Goal: Find specific page/section: Find specific page/section

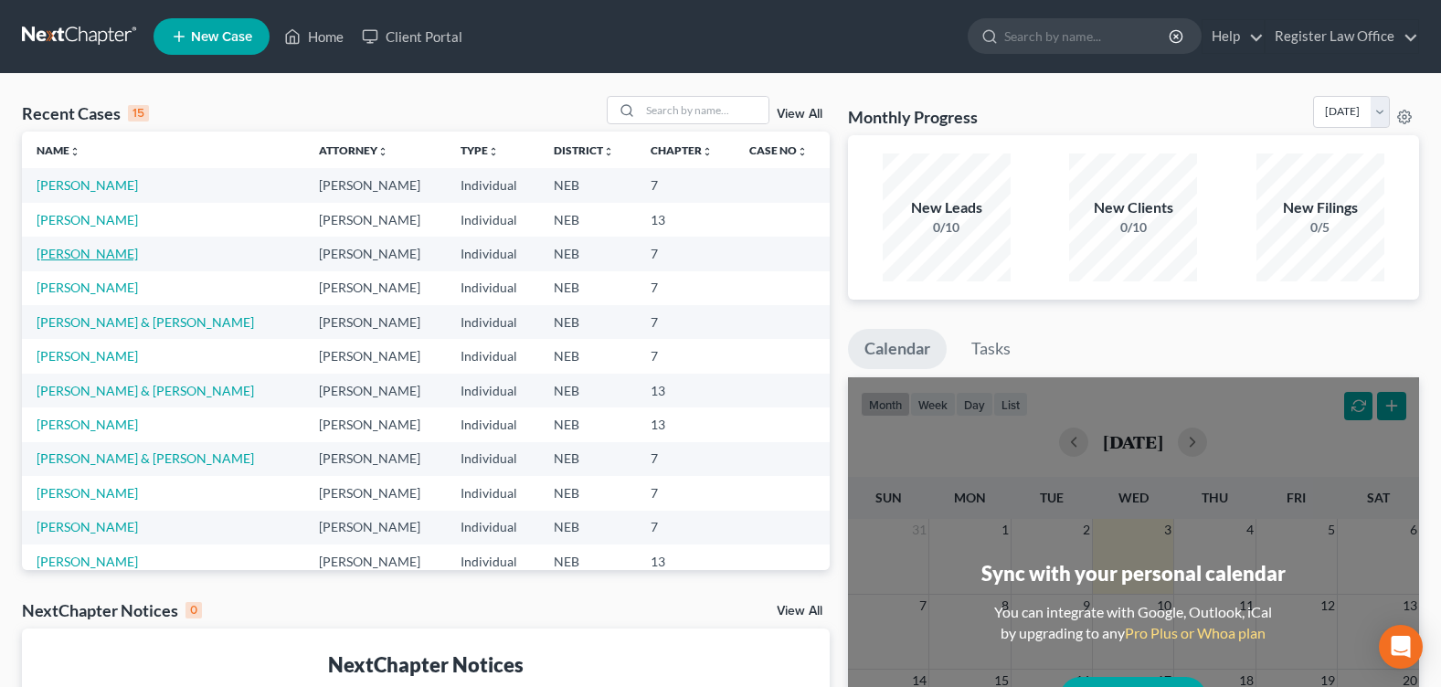
click at [99, 258] on link "[PERSON_NAME]" at bounding box center [87, 254] width 101 height 16
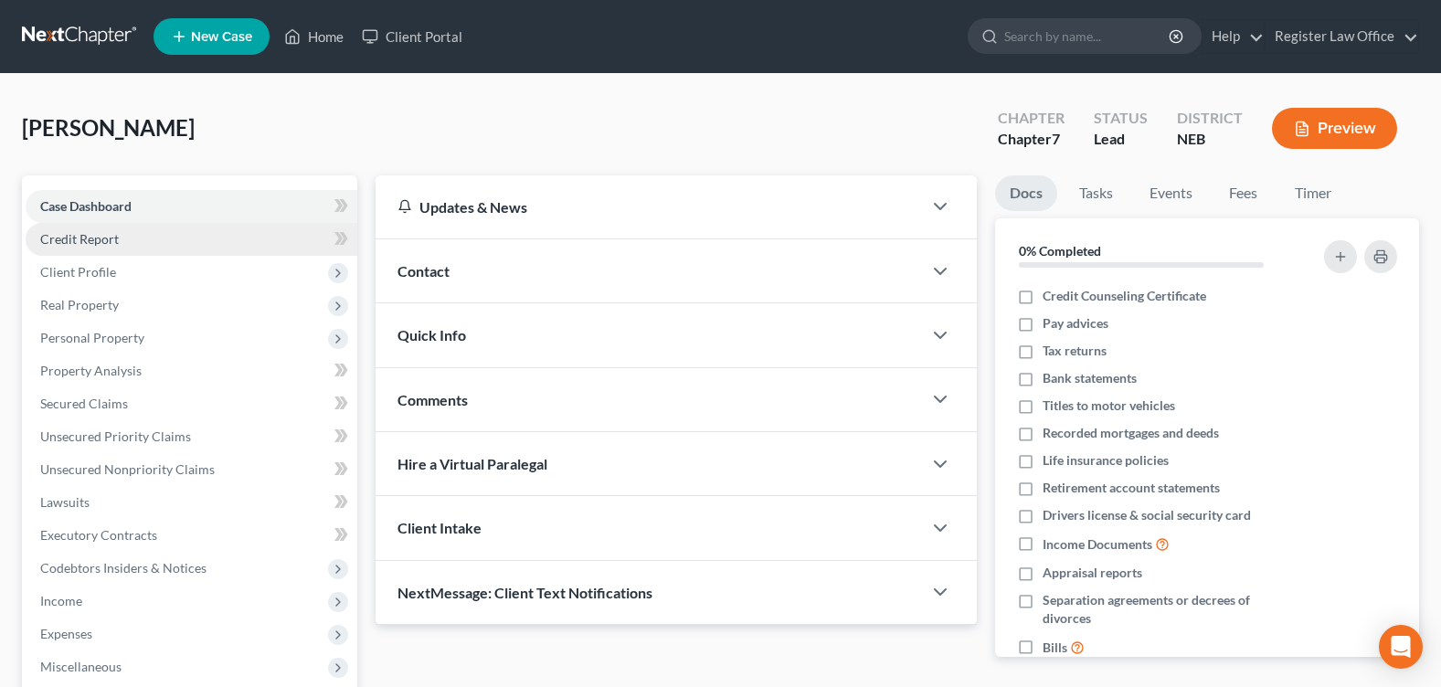
click at [132, 230] on link "Credit Report" at bounding box center [192, 239] width 332 height 33
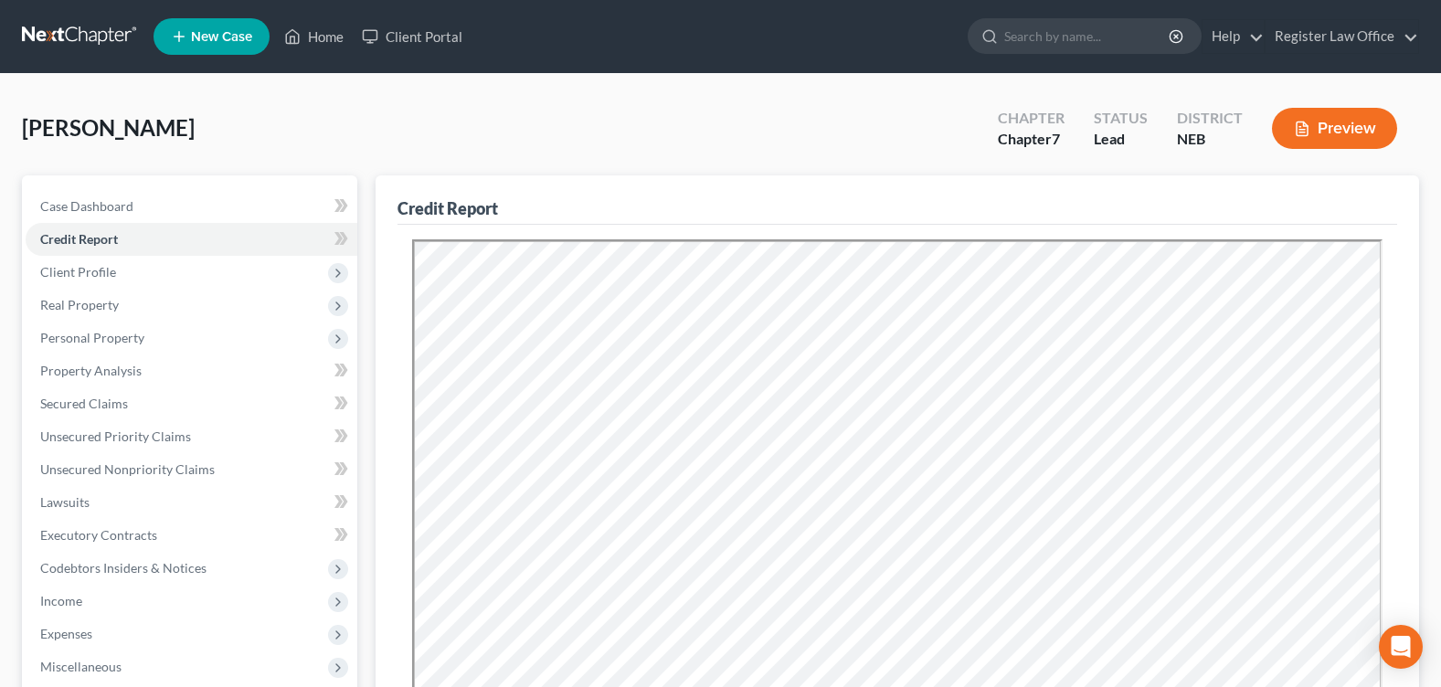
click at [68, 46] on link at bounding box center [80, 36] width 117 height 33
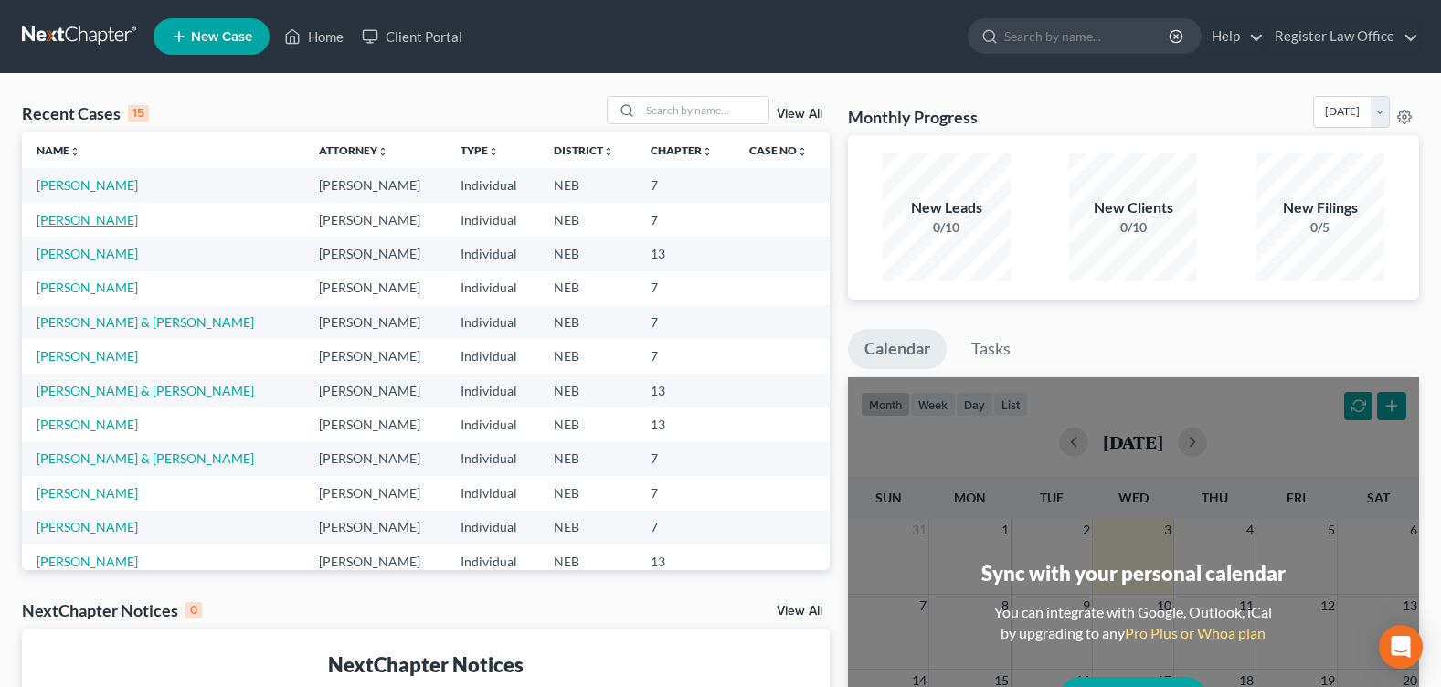
click at [97, 217] on link "[PERSON_NAME]" at bounding box center [87, 220] width 101 height 16
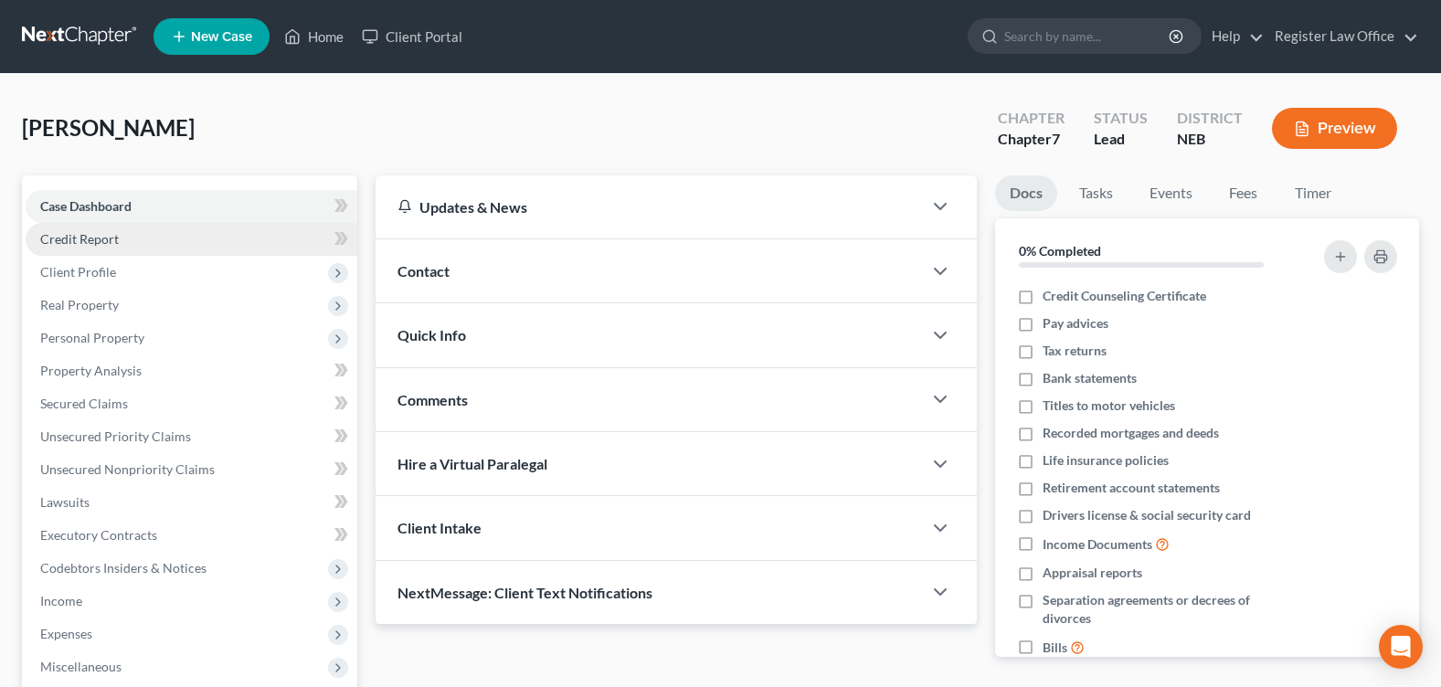
click at [101, 250] on link "Credit Report" at bounding box center [192, 239] width 332 height 33
